Goal: Task Accomplishment & Management: Manage account settings

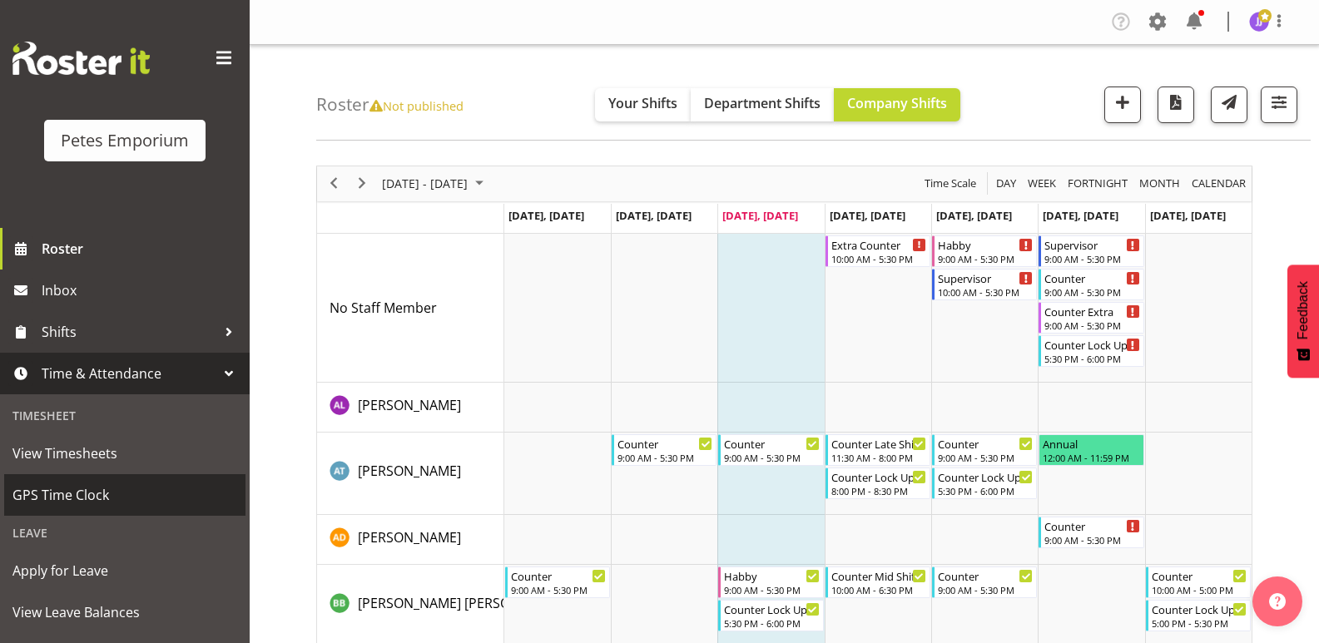
click at [77, 495] on span "GPS Time Clock" at bounding box center [124, 495] width 225 height 25
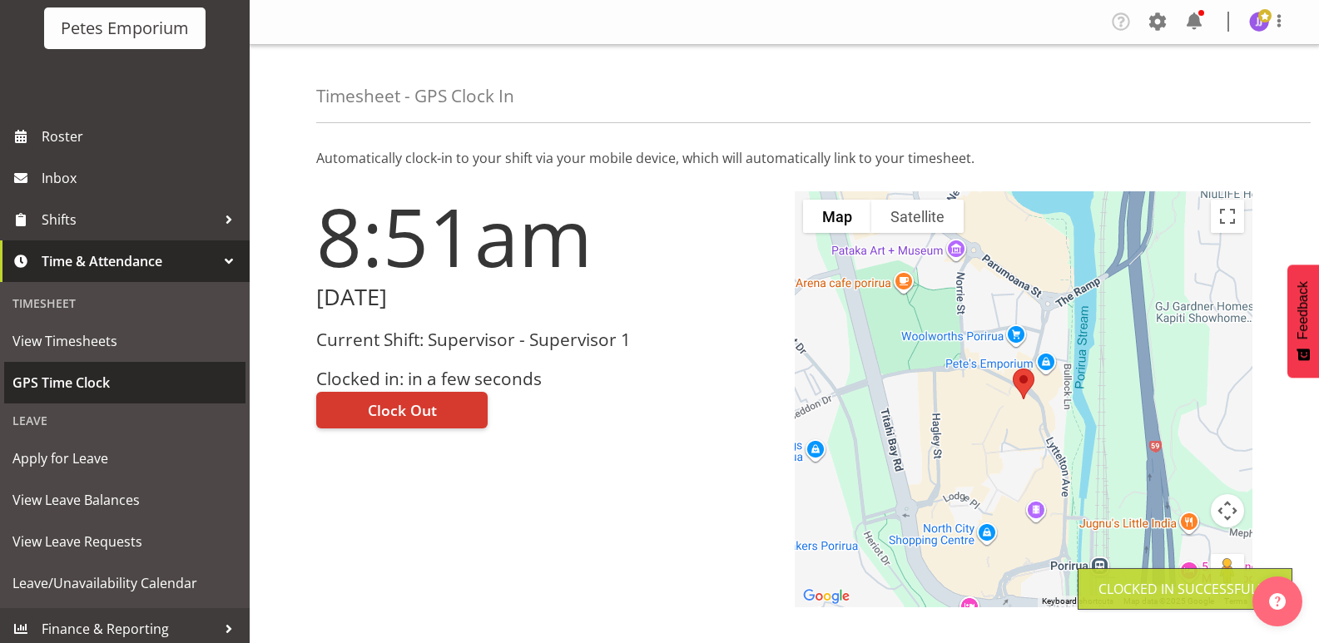
scroll to position [119, 0]
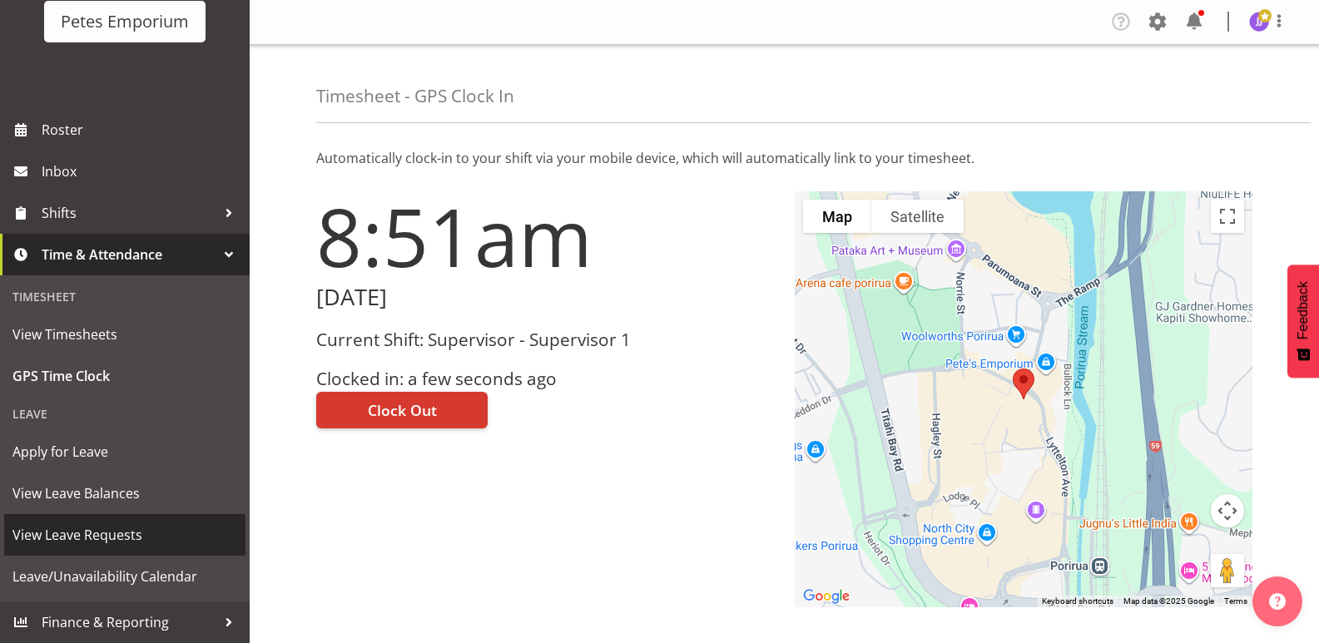
click at [122, 536] on span "View Leave Requests" at bounding box center [124, 534] width 225 height 25
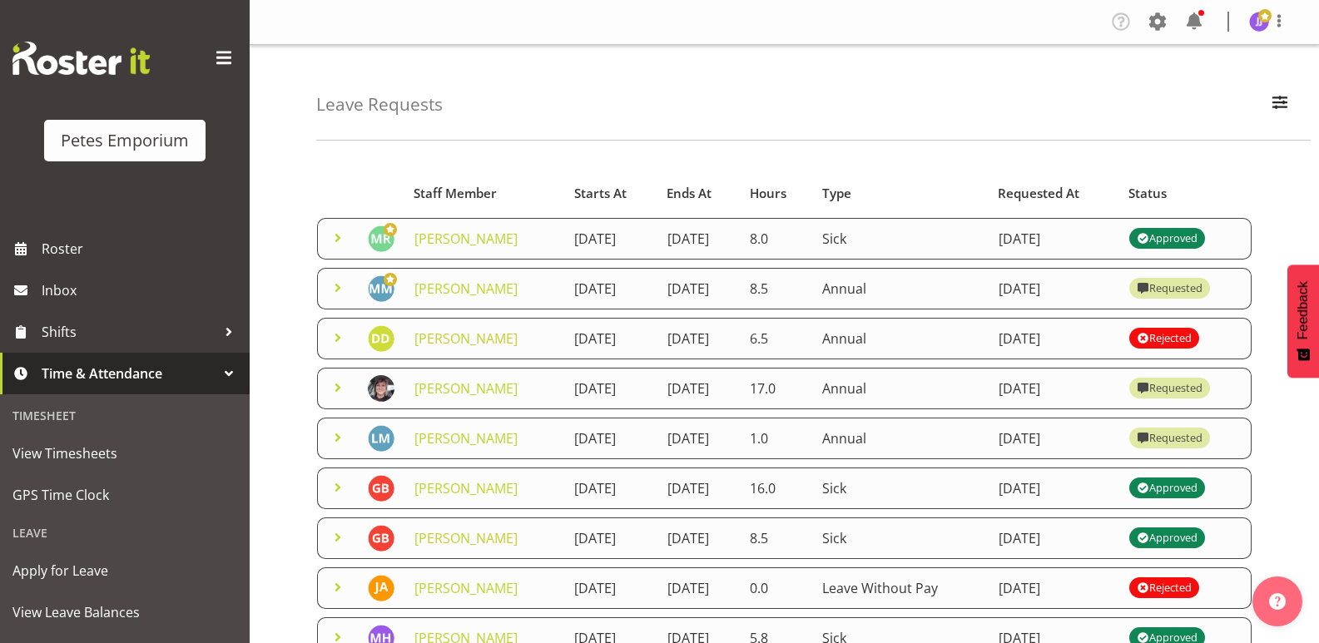
click at [337, 291] on span at bounding box center [338, 288] width 20 height 20
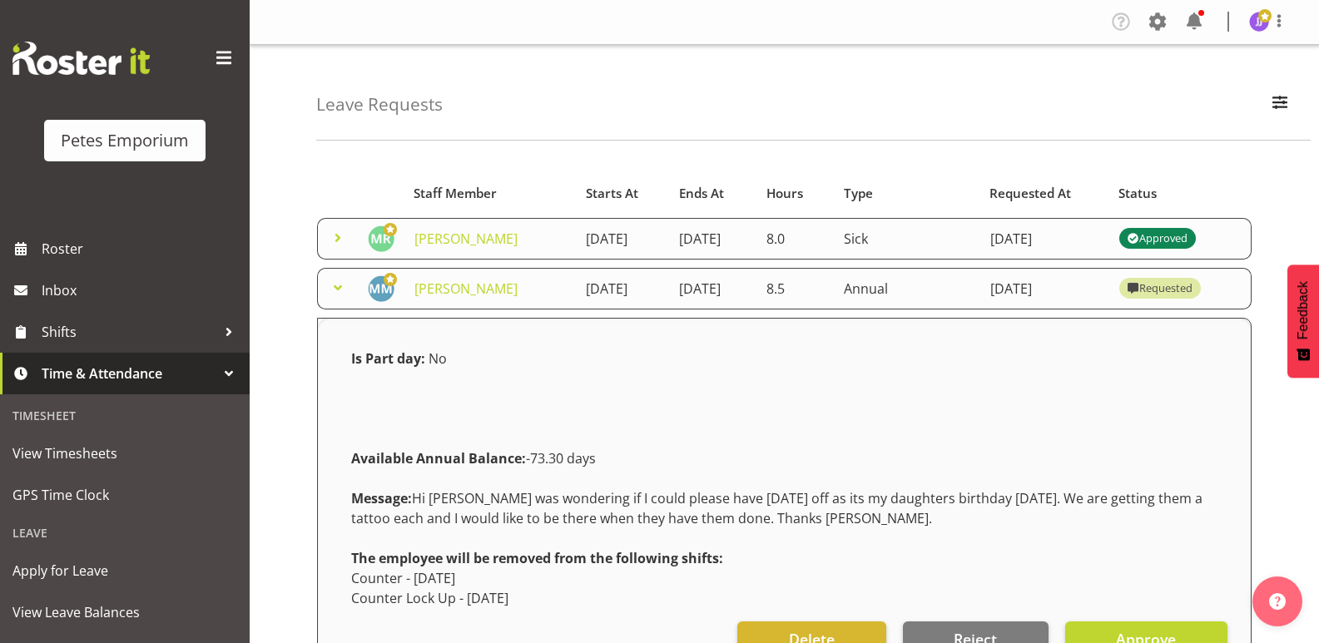
click at [339, 298] on span at bounding box center [338, 288] width 20 height 20
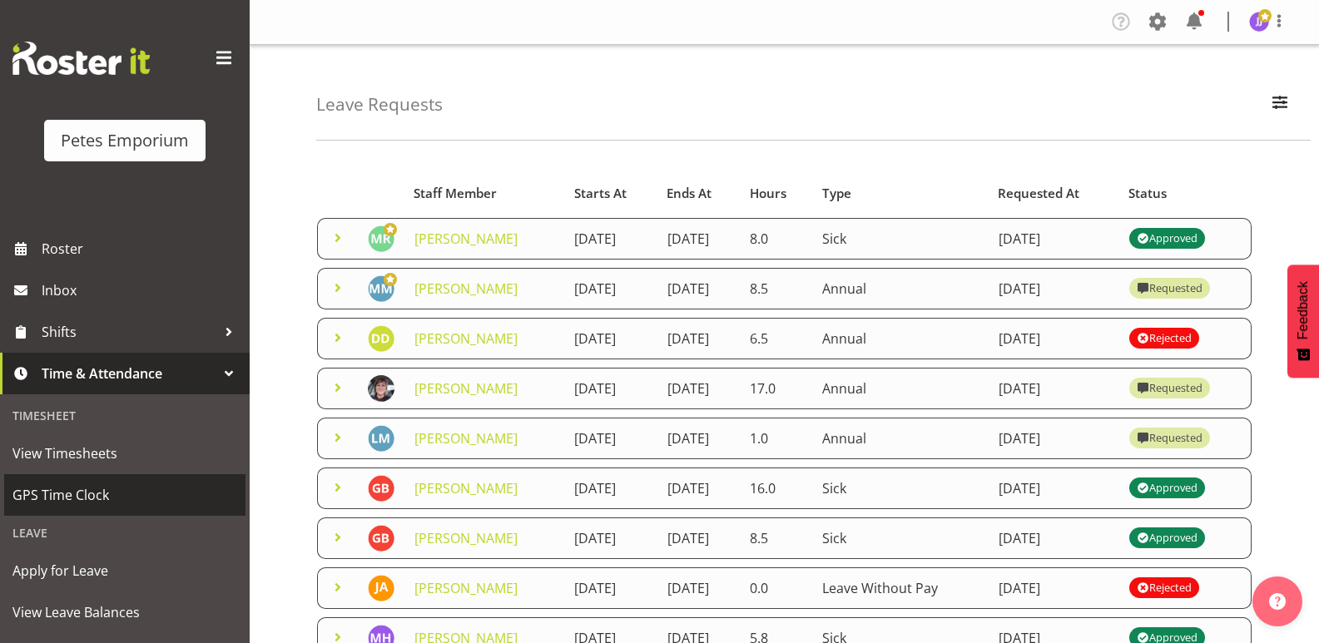
click at [76, 495] on span "GPS Time Clock" at bounding box center [124, 495] width 225 height 25
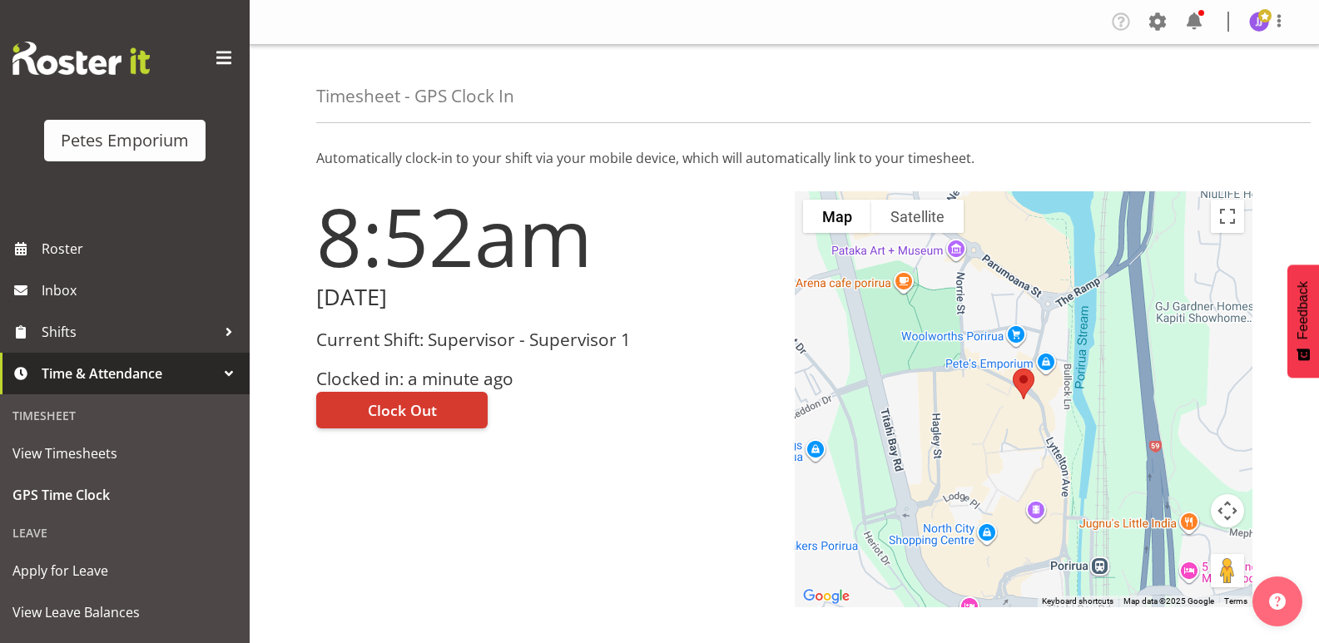
click at [1256, 32] on div at bounding box center [1269, 22] width 40 height 22
click at [1180, 85] on link "Log Out" at bounding box center [1209, 87] width 160 height 30
